Goal: Information Seeking & Learning: Check status

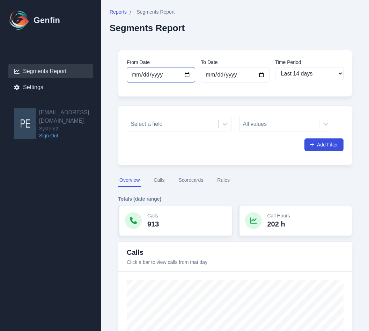
click at [175, 78] on input "[DATE]" at bounding box center [161, 74] width 69 height 15
click at [189, 125] on div at bounding box center [173, 124] width 84 height 10
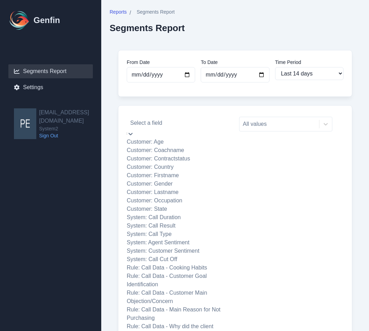
click at [189, 125] on div at bounding box center [179, 123] width 98 height 10
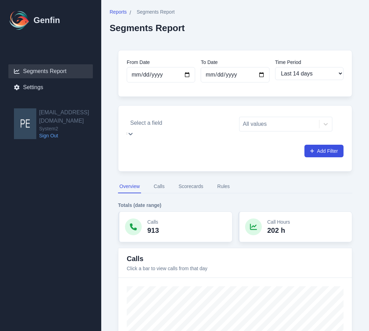
click at [275, 130] on div "All values" at bounding box center [286, 127] width 94 height 21
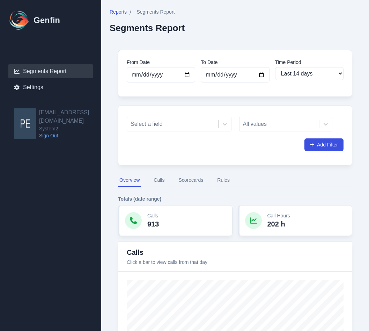
click at [274, 128] on div "All values" at bounding box center [286, 124] width 94 height 15
click at [273, 126] on div "All values" at bounding box center [286, 124] width 94 height 15
click at [302, 74] on select "Last 7 days Last 14 days Last 30 days Last 90 days Last 180 days Last 365 days …" at bounding box center [309, 73] width 69 height 13
select select "30"
click at [275, 67] on select "Last 7 days Last 14 days Last 30 days Last 90 days Last 180 days Last 365 days …" at bounding box center [309, 73] width 69 height 13
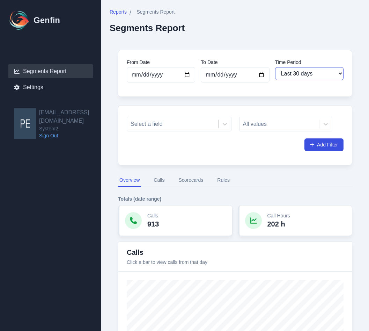
type input "[DATE]"
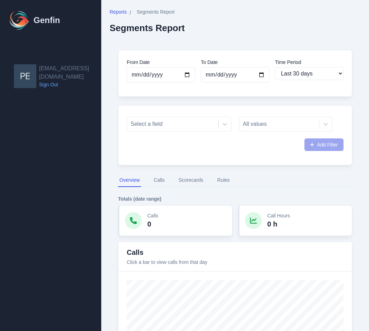
select select "30"
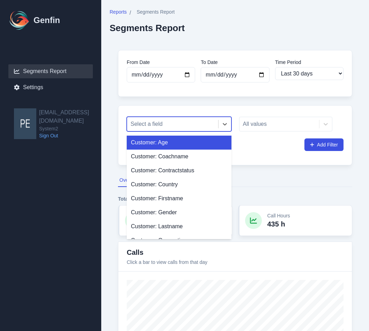
click at [155, 129] on div "Select a field" at bounding box center [172, 124] width 91 height 13
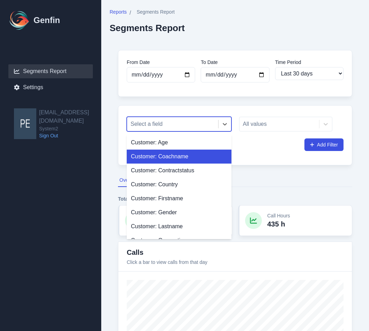
click at [168, 156] on div "Customer: Coachname" at bounding box center [179, 157] width 105 height 14
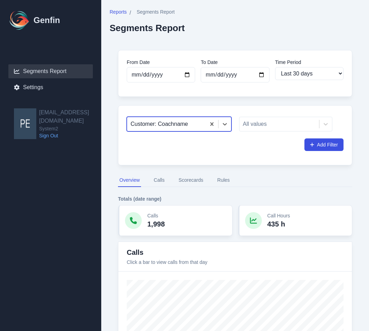
click at [160, 179] on button "Calls" at bounding box center [159, 180] width 14 height 13
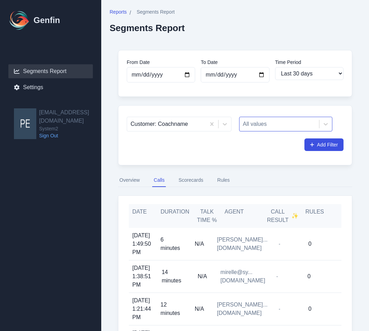
click at [275, 127] on div at bounding box center [279, 124] width 73 height 10
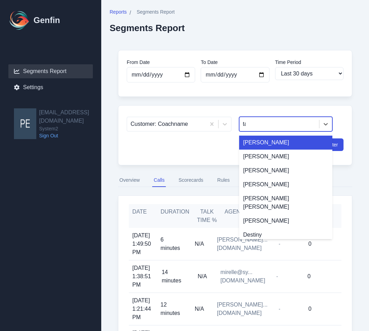
type input "tam"
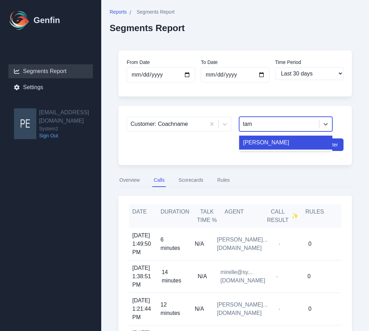
click at [277, 148] on div "Tamara Arevalo" at bounding box center [286, 143] width 94 height 14
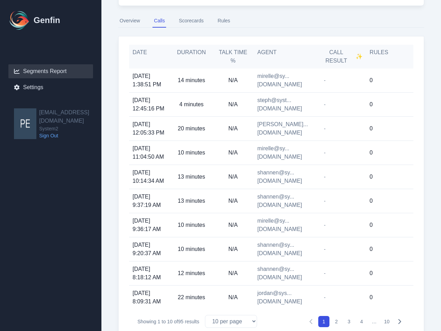
scroll to position [183, 0]
